Goal: Use online tool/utility: Use online tool/utility

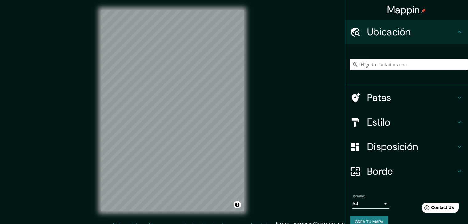
click at [378, 63] on input "Elige tu ciudad o zona" at bounding box center [409, 64] width 118 height 11
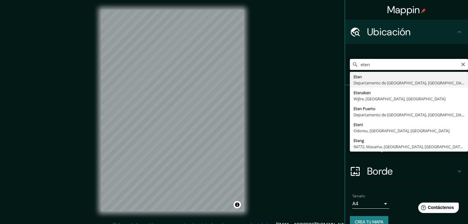
type input "Eten, Departamento de [GEOGRAPHIC_DATA], [GEOGRAPHIC_DATA]"
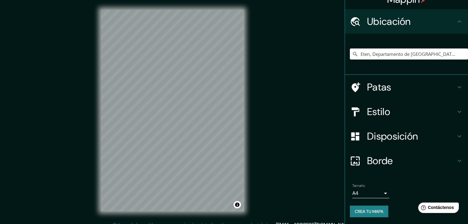
scroll to position [11, 0]
click at [355, 209] on font "Crea tu mapa" at bounding box center [369, 212] width 29 height 6
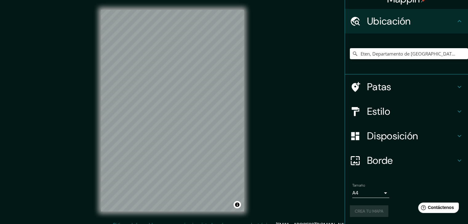
scroll to position [7, 0]
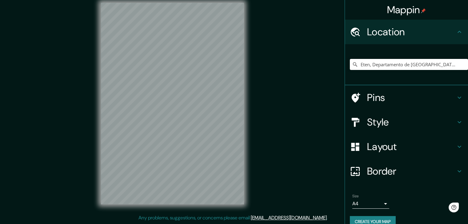
scroll to position [7, 0]
